Goal: Find specific page/section: Find specific page/section

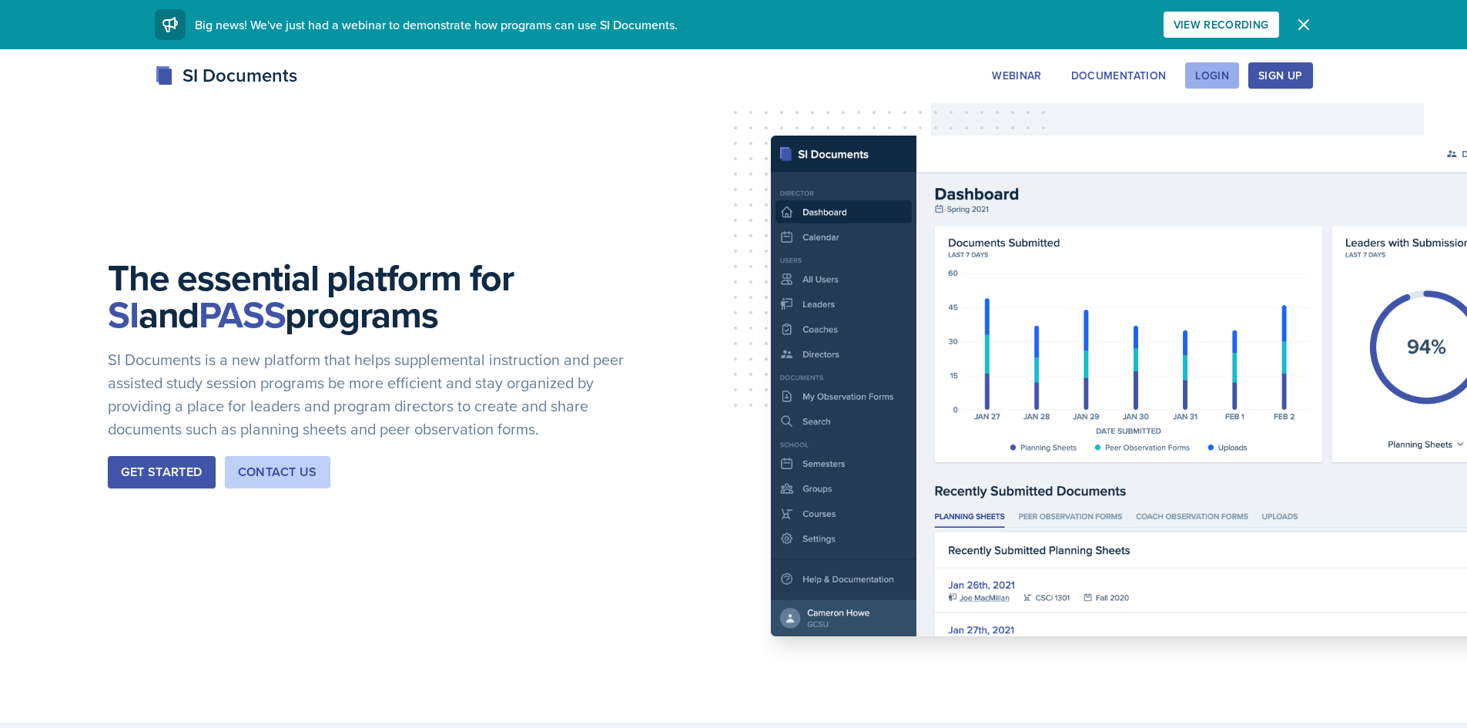
click at [1209, 88] on button "Login" at bounding box center [1213, 75] width 54 height 26
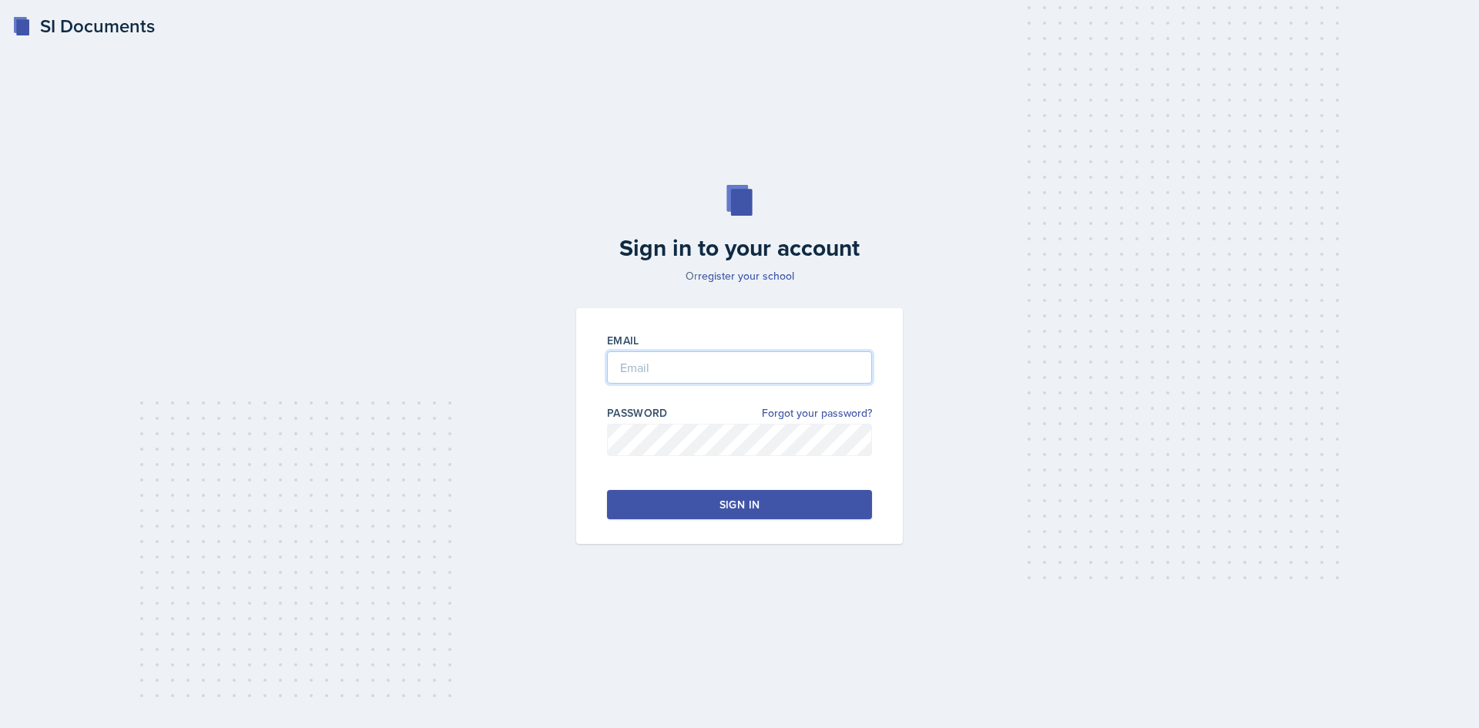
click at [755, 364] on input "email" at bounding box center [739, 367] width 265 height 32
type input "[EMAIL_ADDRESS][DOMAIN_NAME]"
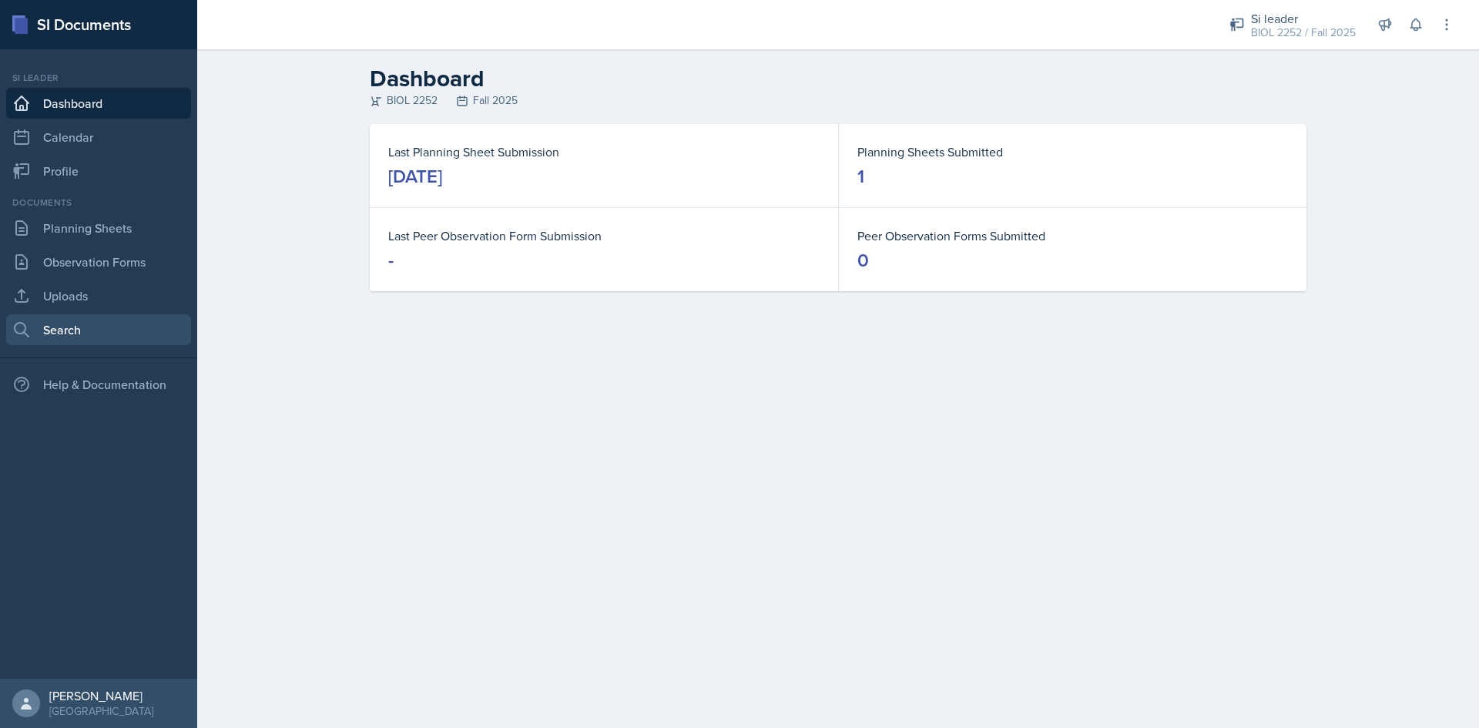
click at [69, 330] on link "Search" at bounding box center [98, 329] width 185 height 31
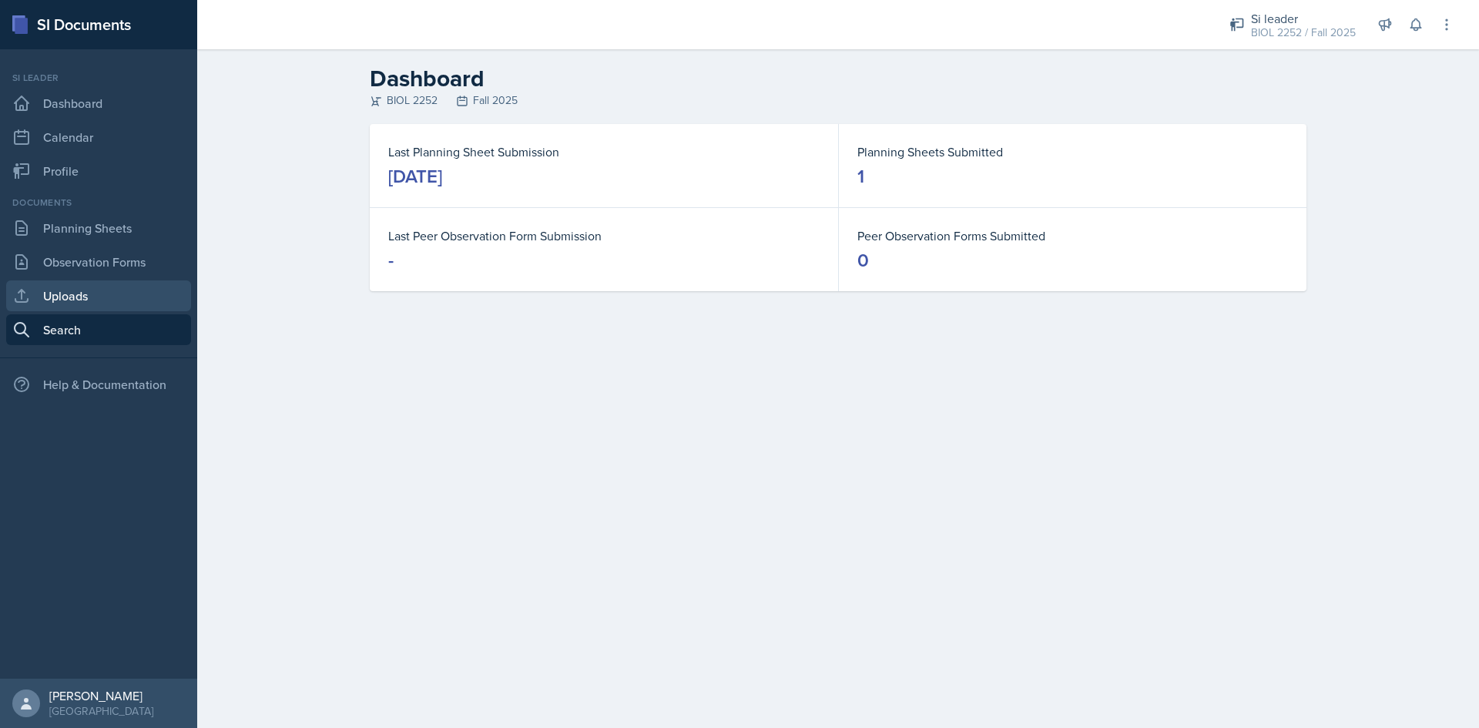
select select "all"
select select "1"
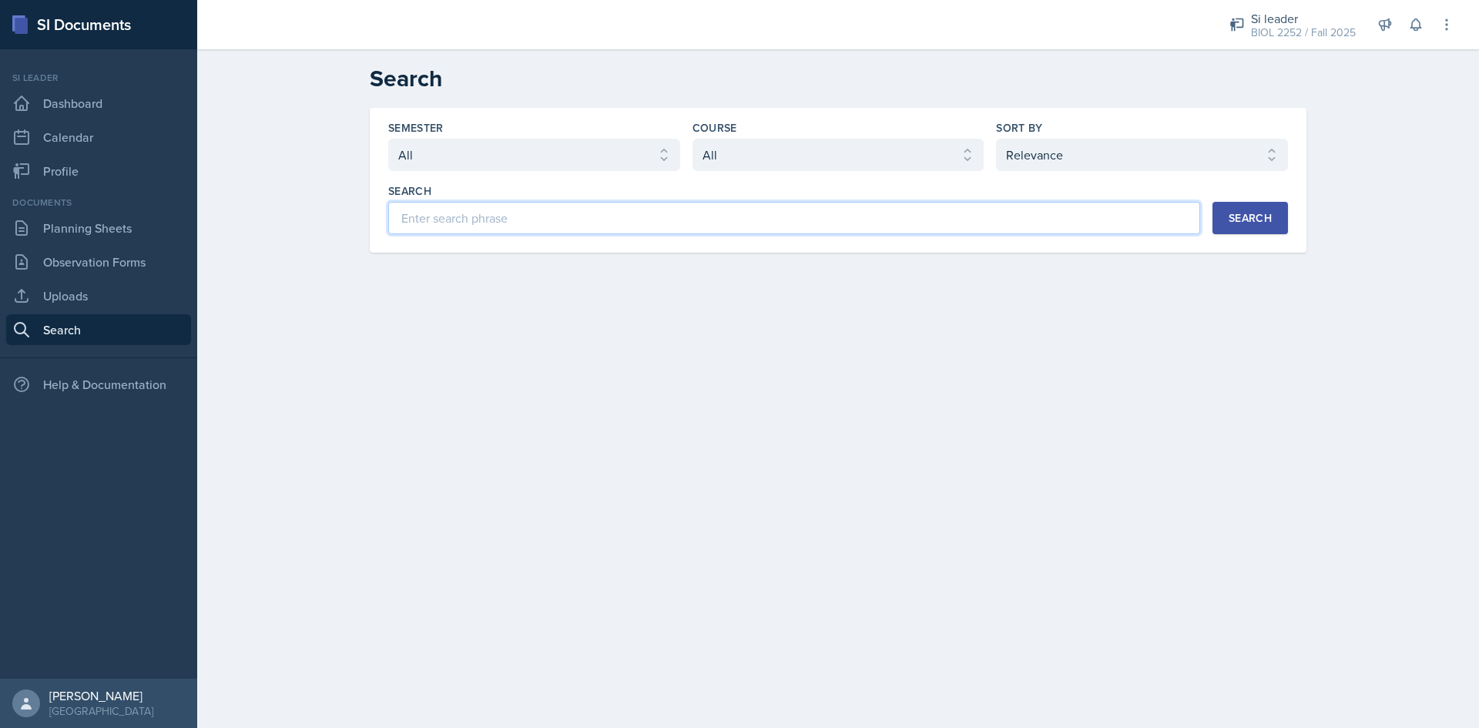
click at [537, 213] on input at bounding box center [794, 218] width 812 height 32
type input "[PERSON_NAME]"
click at [1230, 218] on div "Search" at bounding box center [1250, 218] width 43 height 12
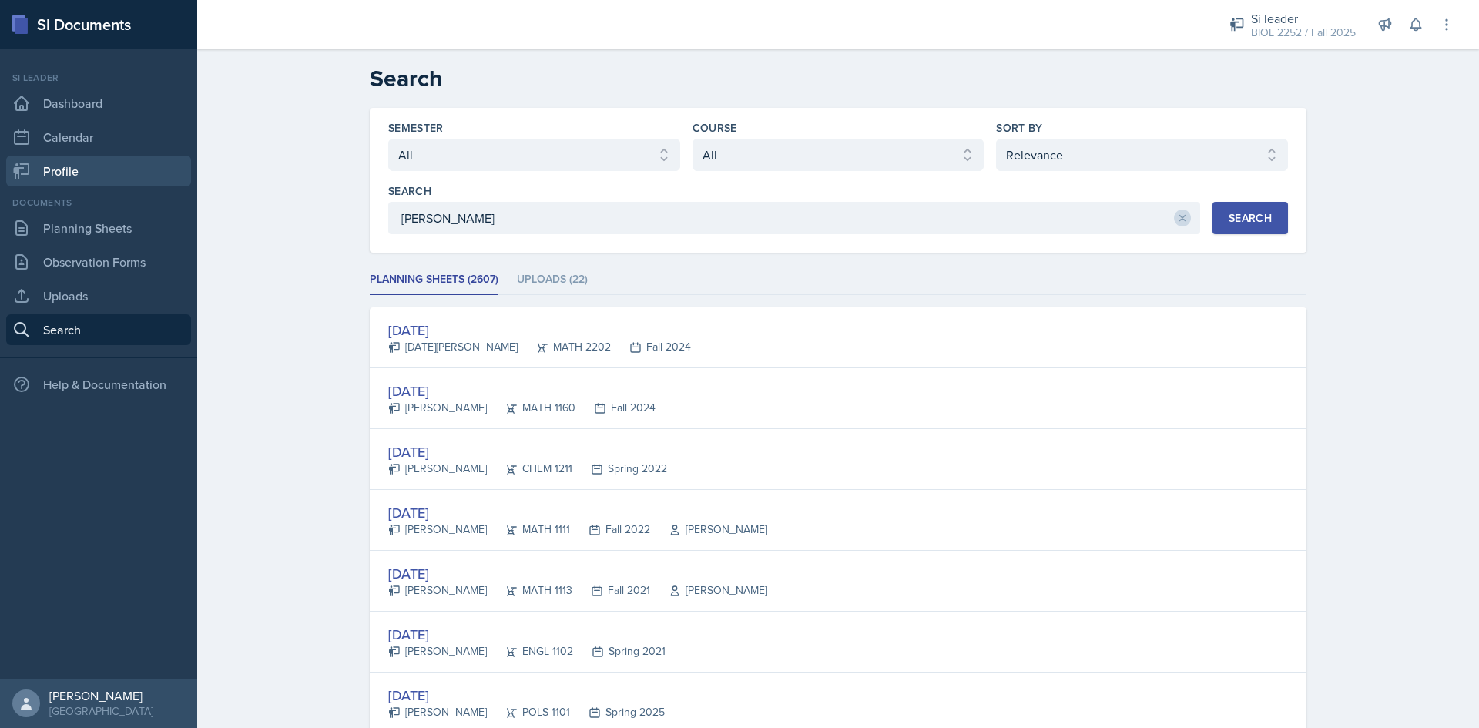
click at [80, 172] on link "Profile" at bounding box center [98, 171] width 185 height 31
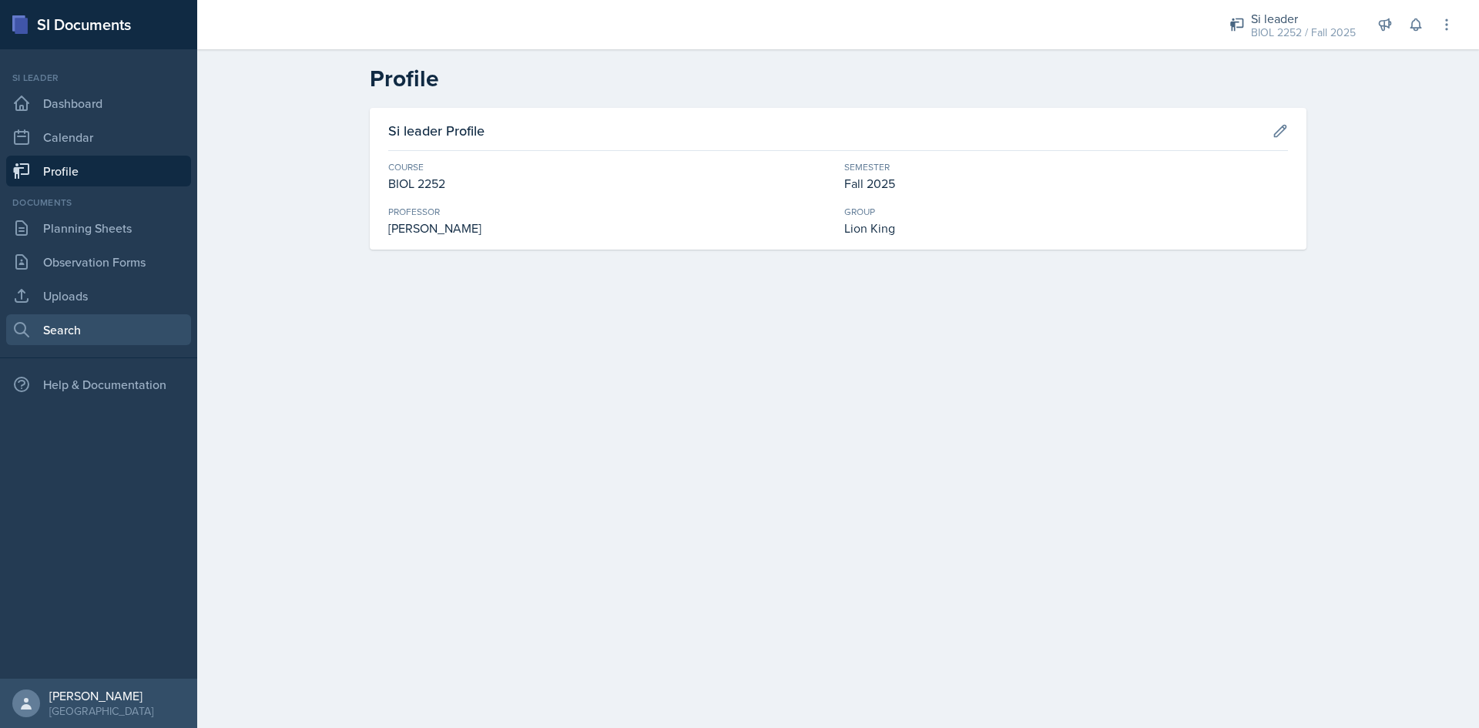
click at [99, 334] on link "Search" at bounding box center [98, 329] width 185 height 31
select select "all"
select select "1"
